Goal: Book appointment/travel/reservation

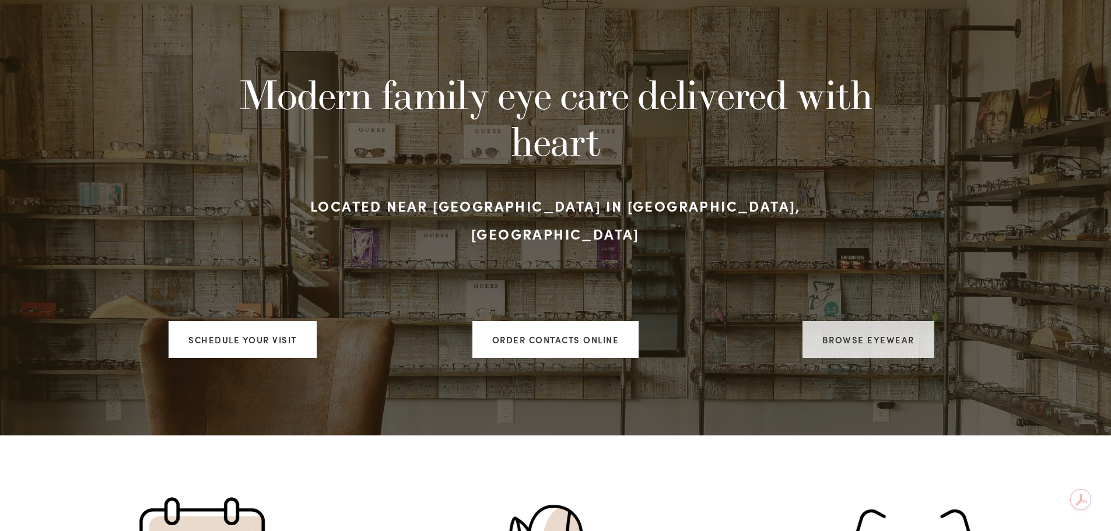
scroll to position [117, 0]
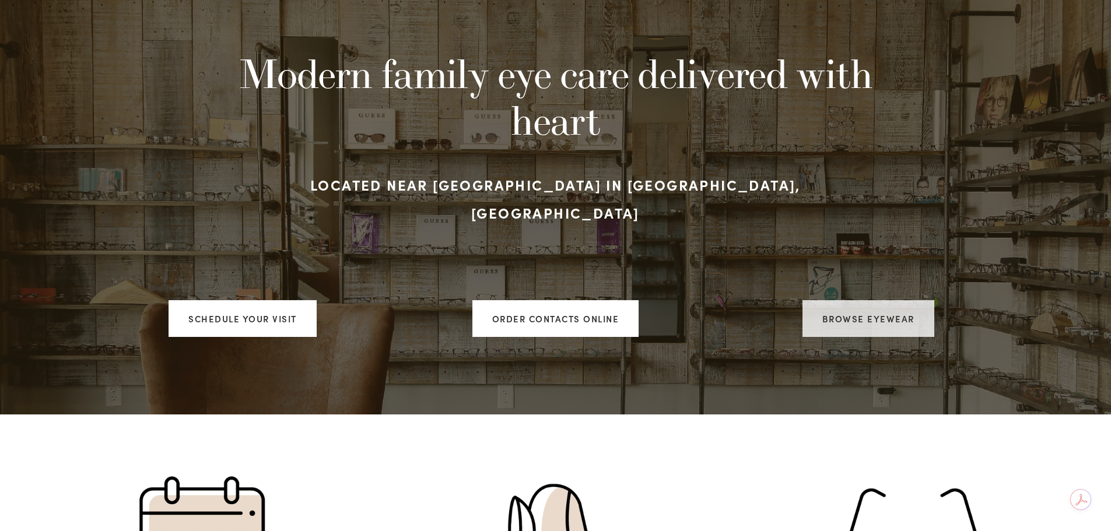
click at [868, 310] on link "Browse Eyewear" at bounding box center [869, 318] width 132 height 37
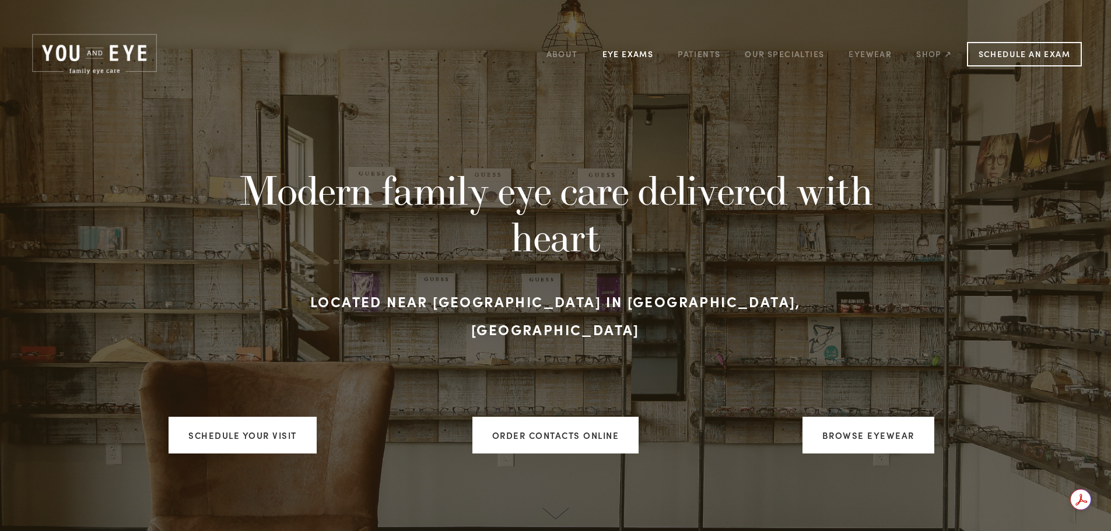
click at [618, 54] on link "Eye Exams" at bounding box center [628, 54] width 51 height 18
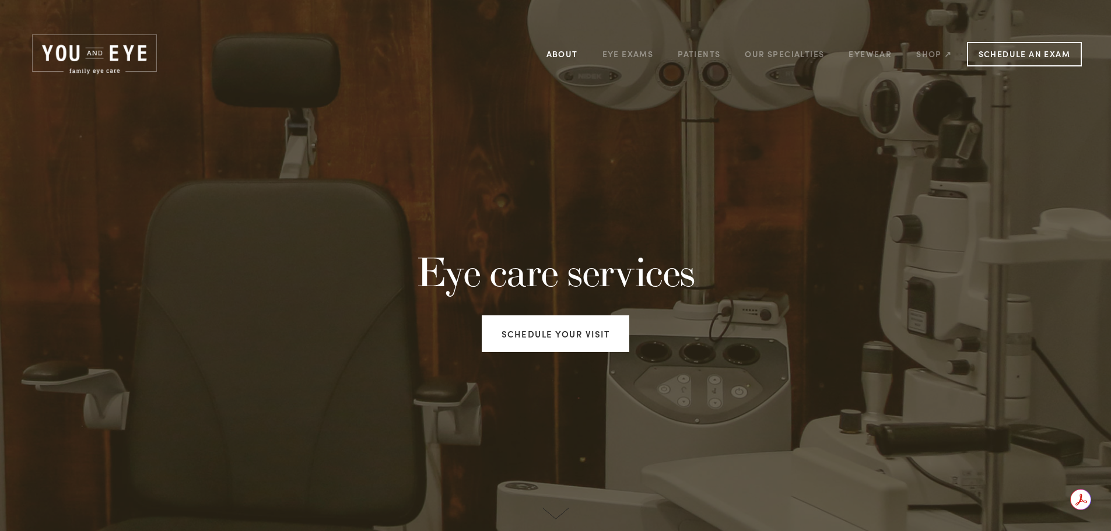
click at [558, 52] on link "About" at bounding box center [562, 54] width 31 height 18
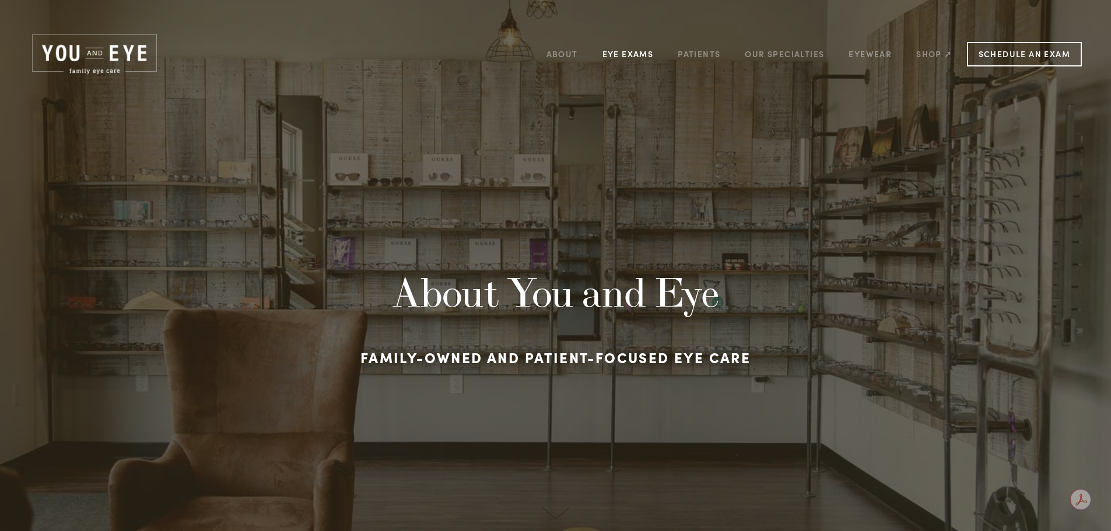
click at [627, 49] on link "Eye Exams" at bounding box center [628, 54] width 51 height 18
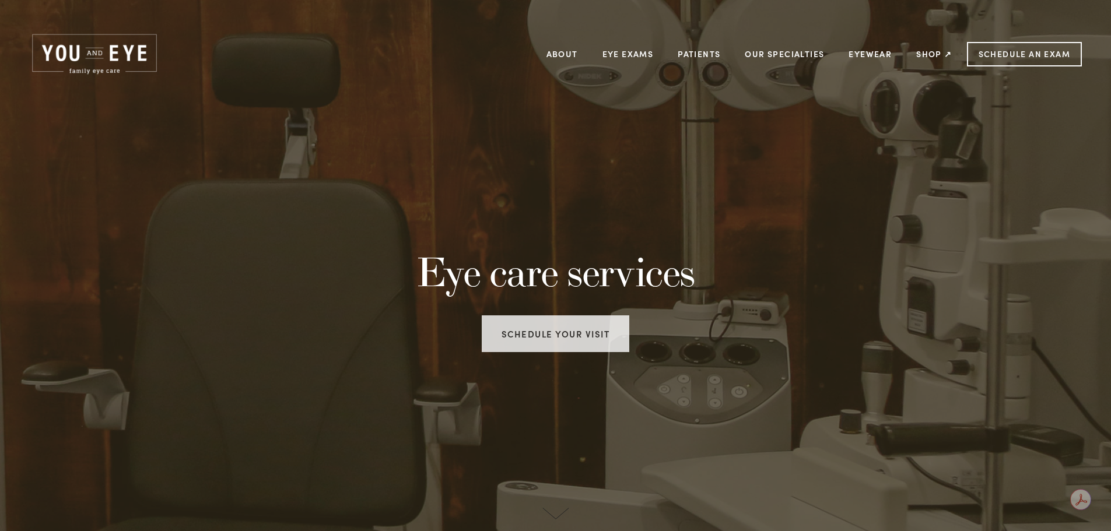
click at [533, 332] on link "Schedule your visit" at bounding box center [556, 334] width 148 height 37
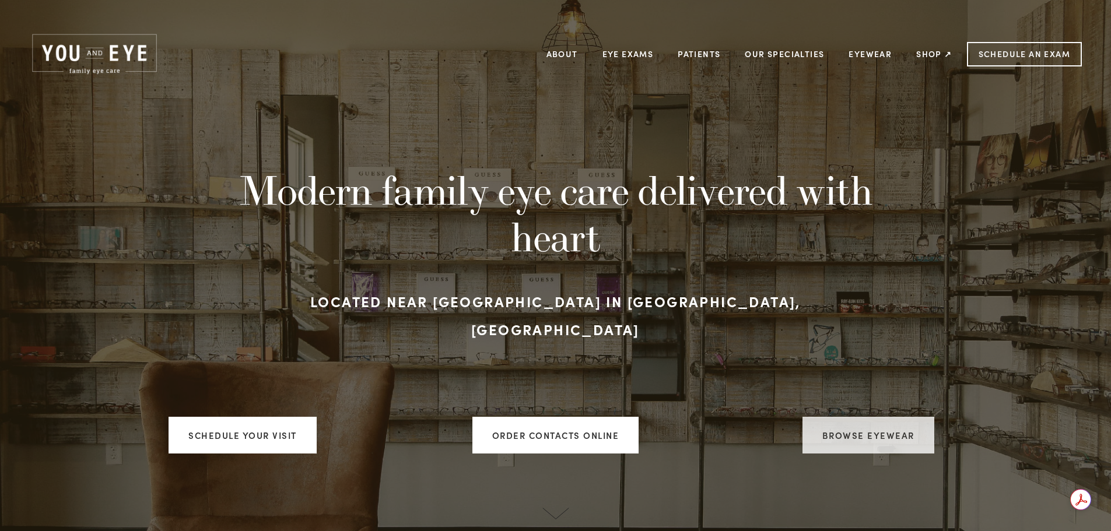
click at [886, 418] on link "Browse Eyewear" at bounding box center [869, 435] width 132 height 37
